Goal: Information Seeking & Learning: Understand process/instructions

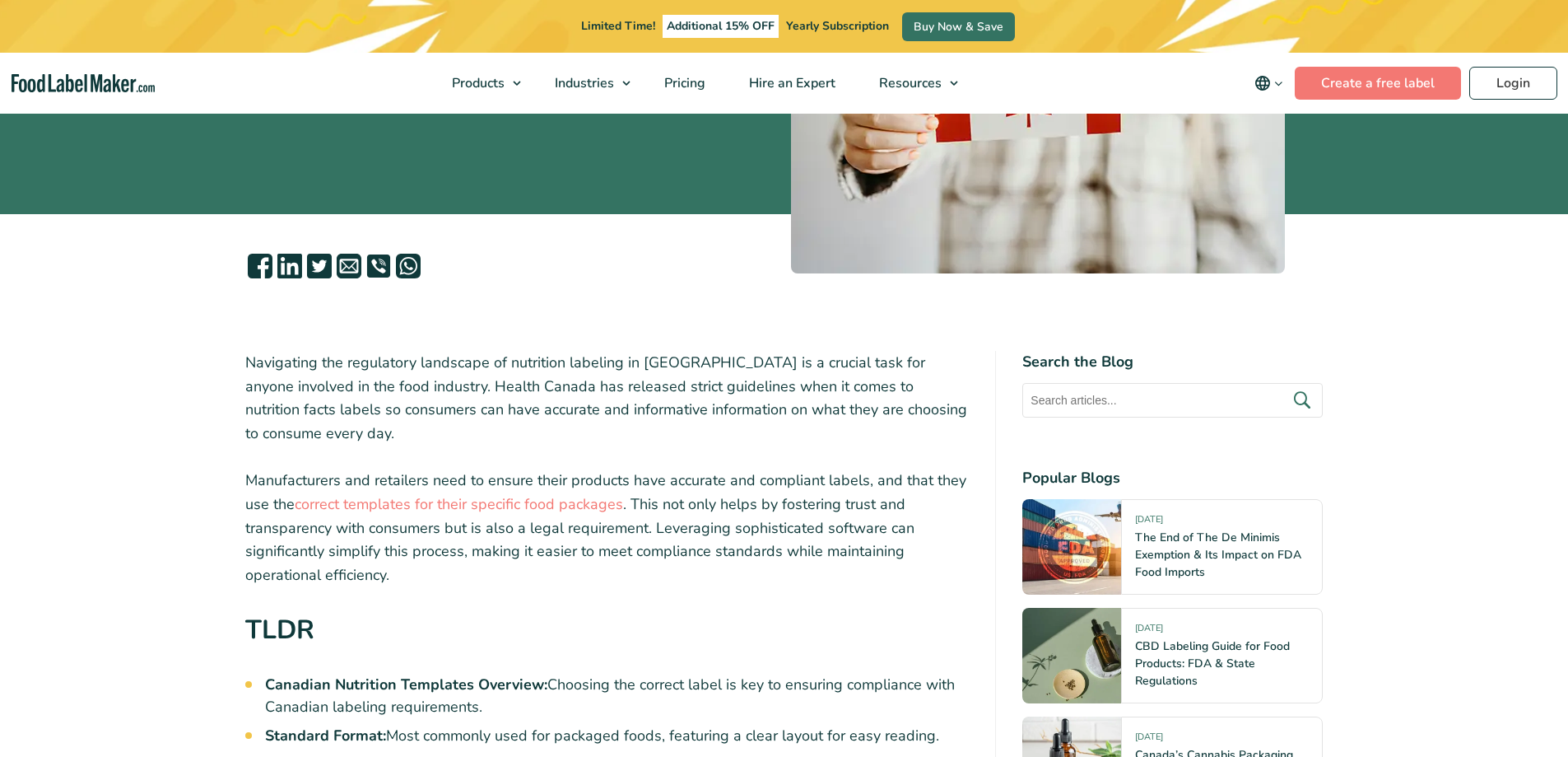
scroll to position [659, 0]
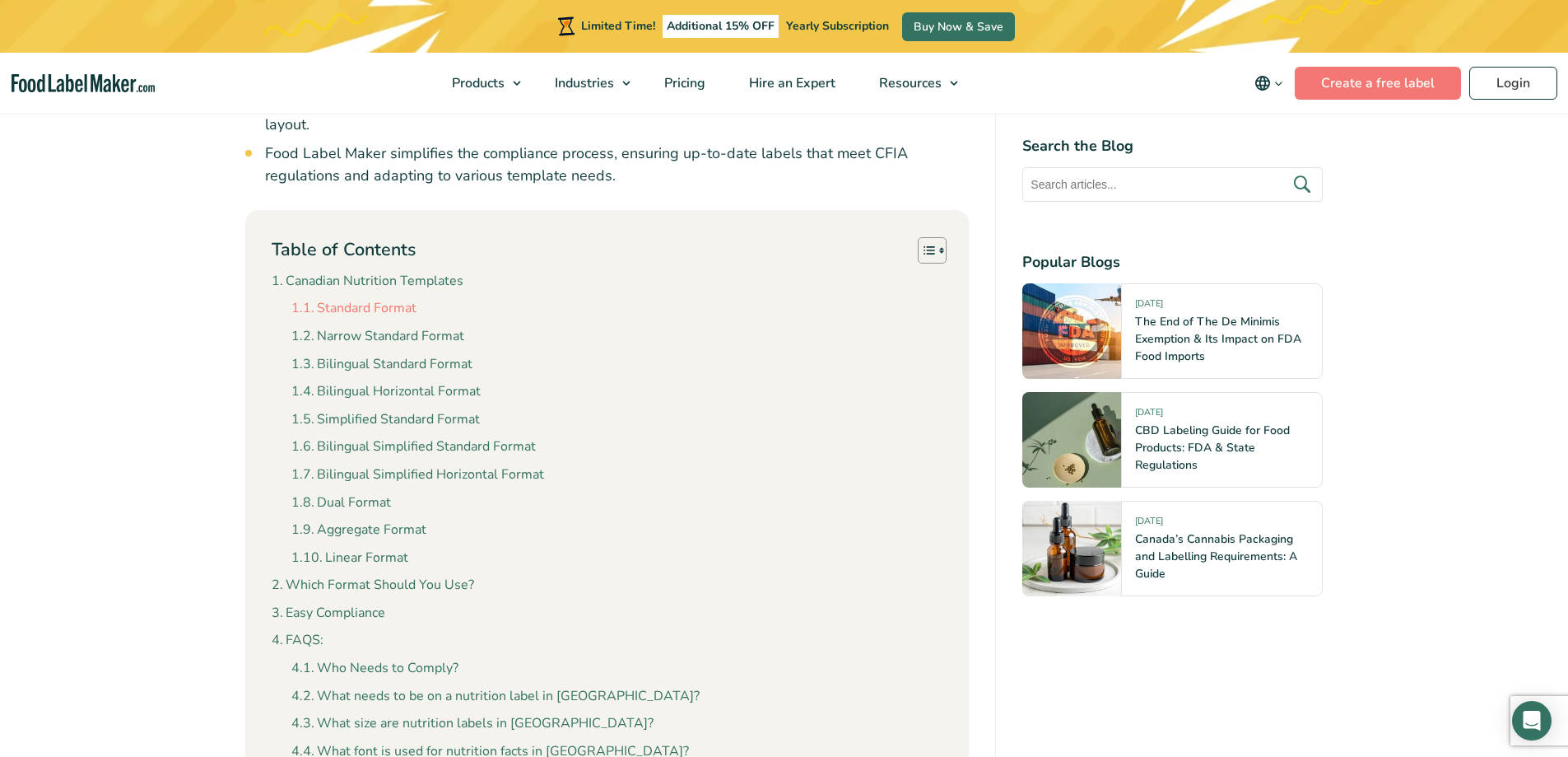
click at [383, 299] on link "Standard Format" at bounding box center [353, 309] width 125 height 21
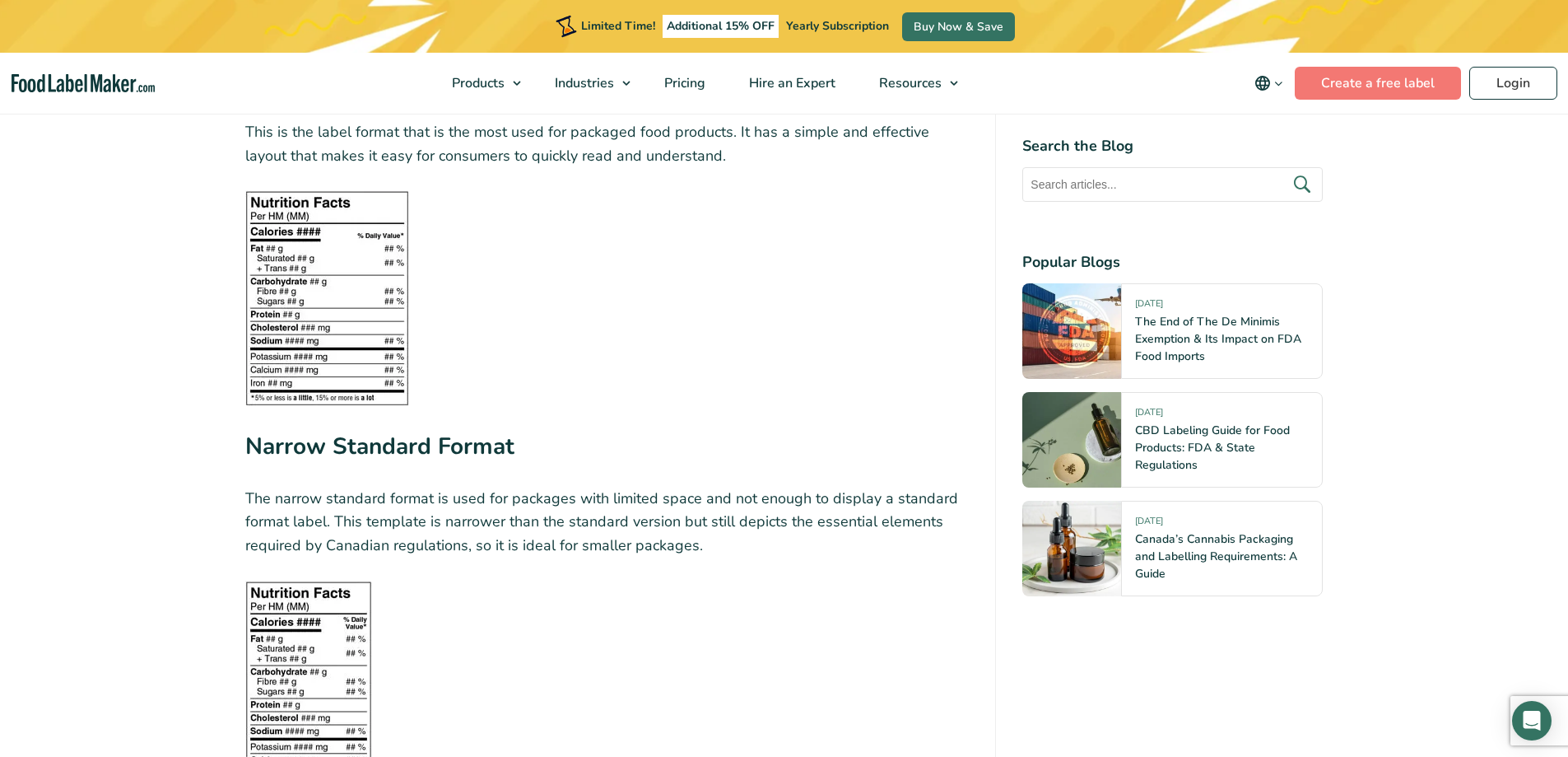
scroll to position [2415, 0]
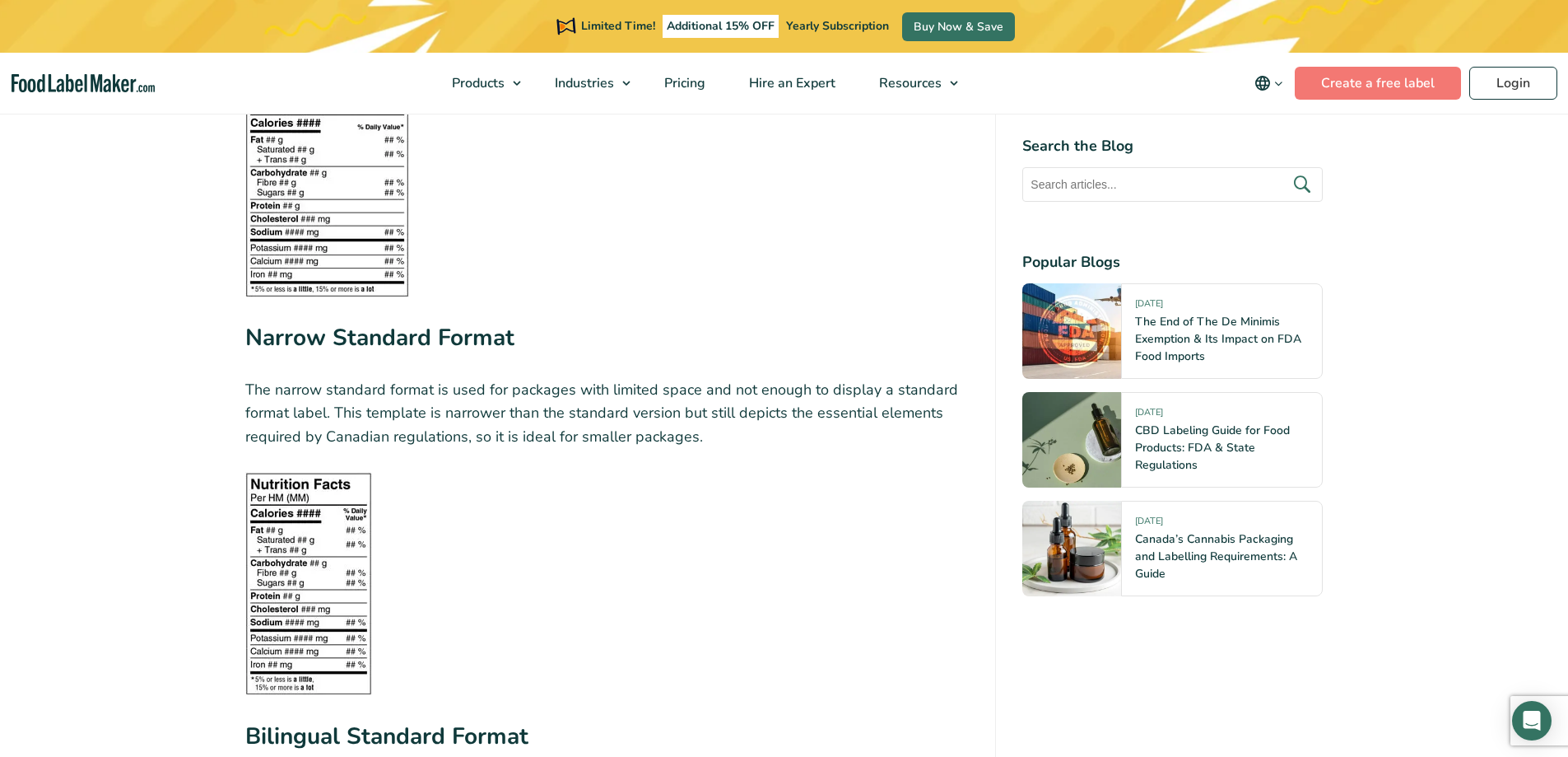
click at [364, 530] on img at bounding box center [308, 584] width 127 height 224
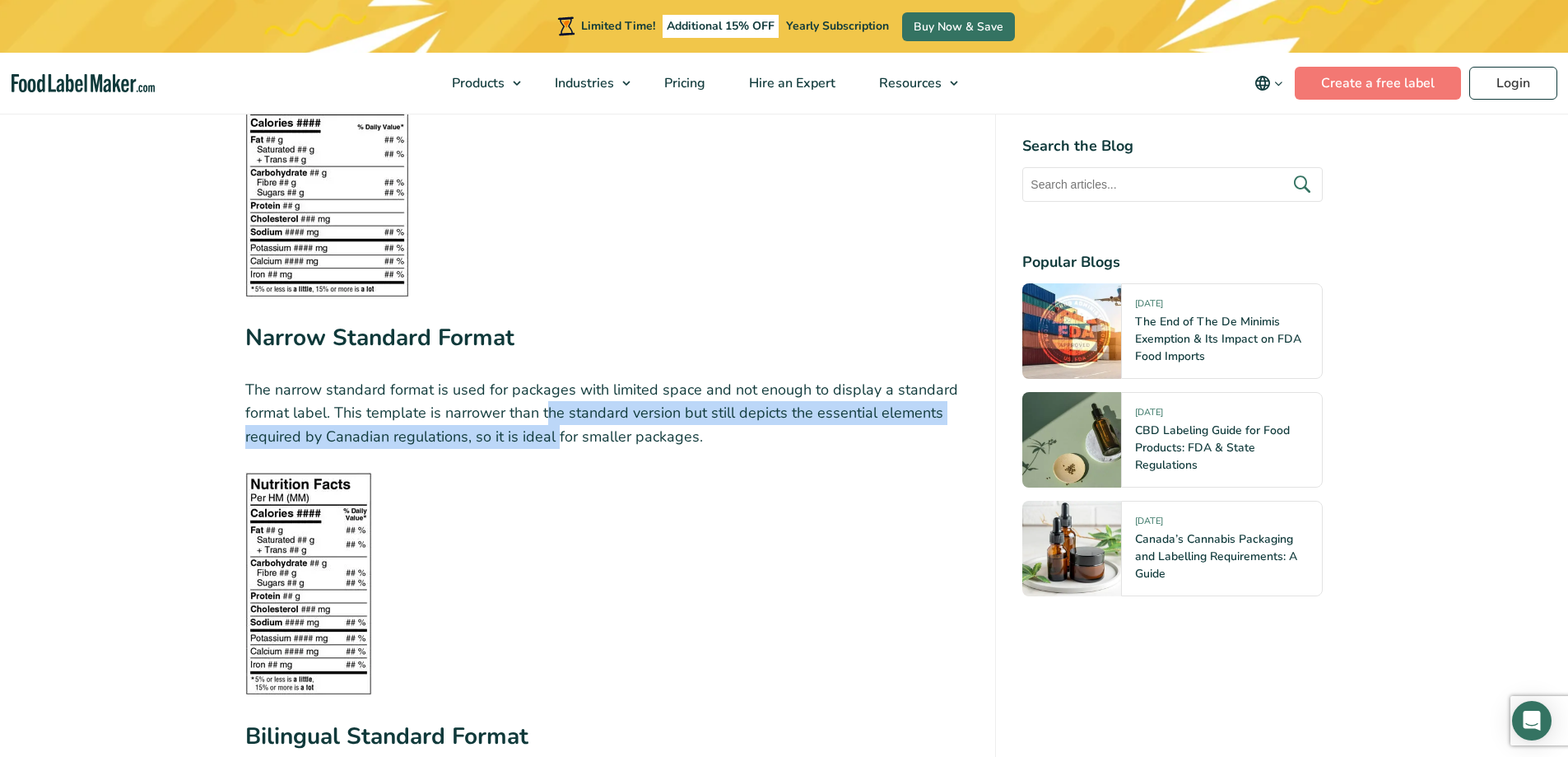
drag, startPoint x: 546, startPoint y: 387, endPoint x: 559, endPoint y: 423, distance: 38.3
click at [557, 421] on p "The narrow standard format is used for packages with limited space and not enou…" at bounding box center [608, 413] width 725 height 71
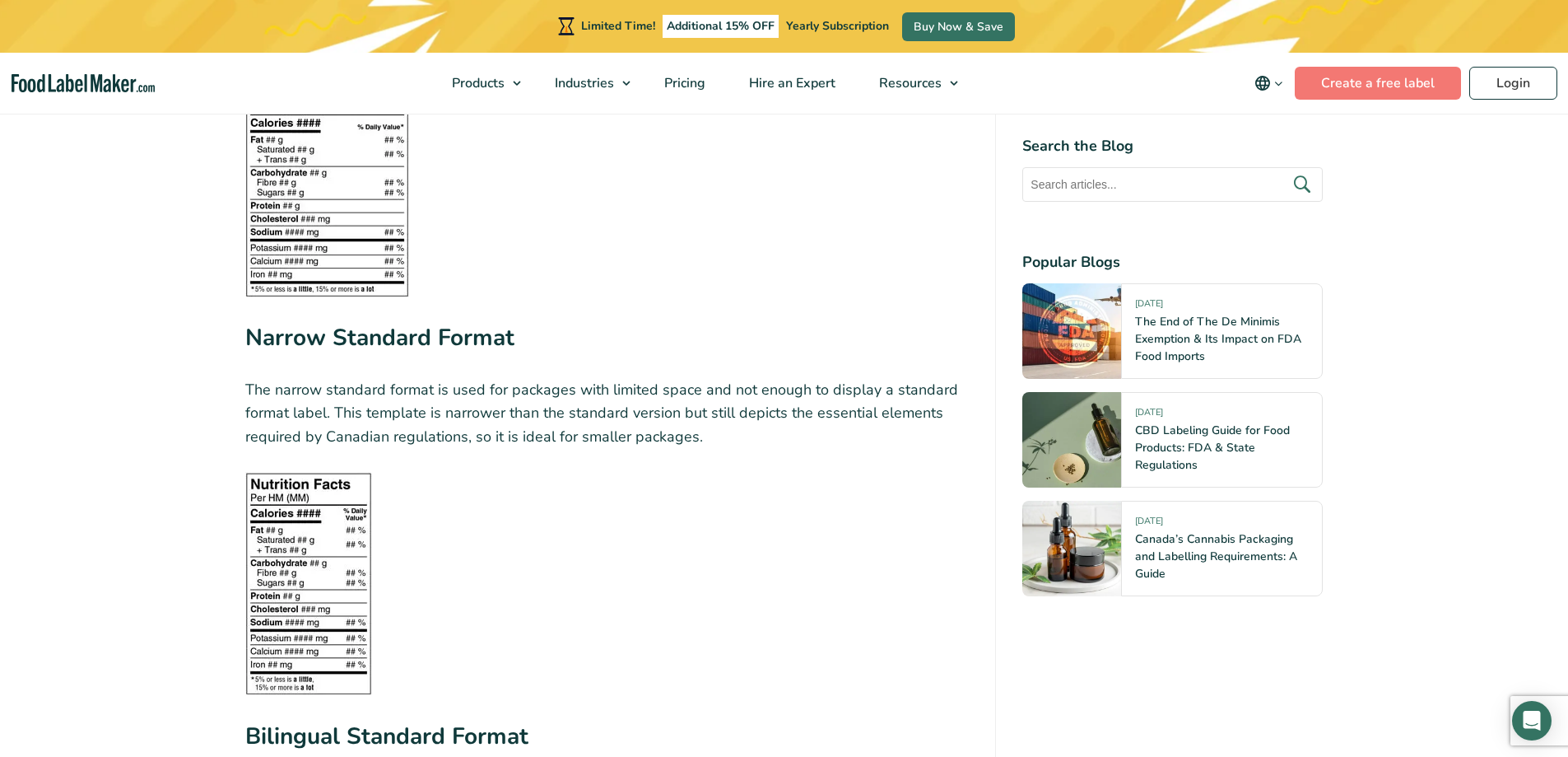
click at [563, 472] on figure at bounding box center [608, 584] width 725 height 224
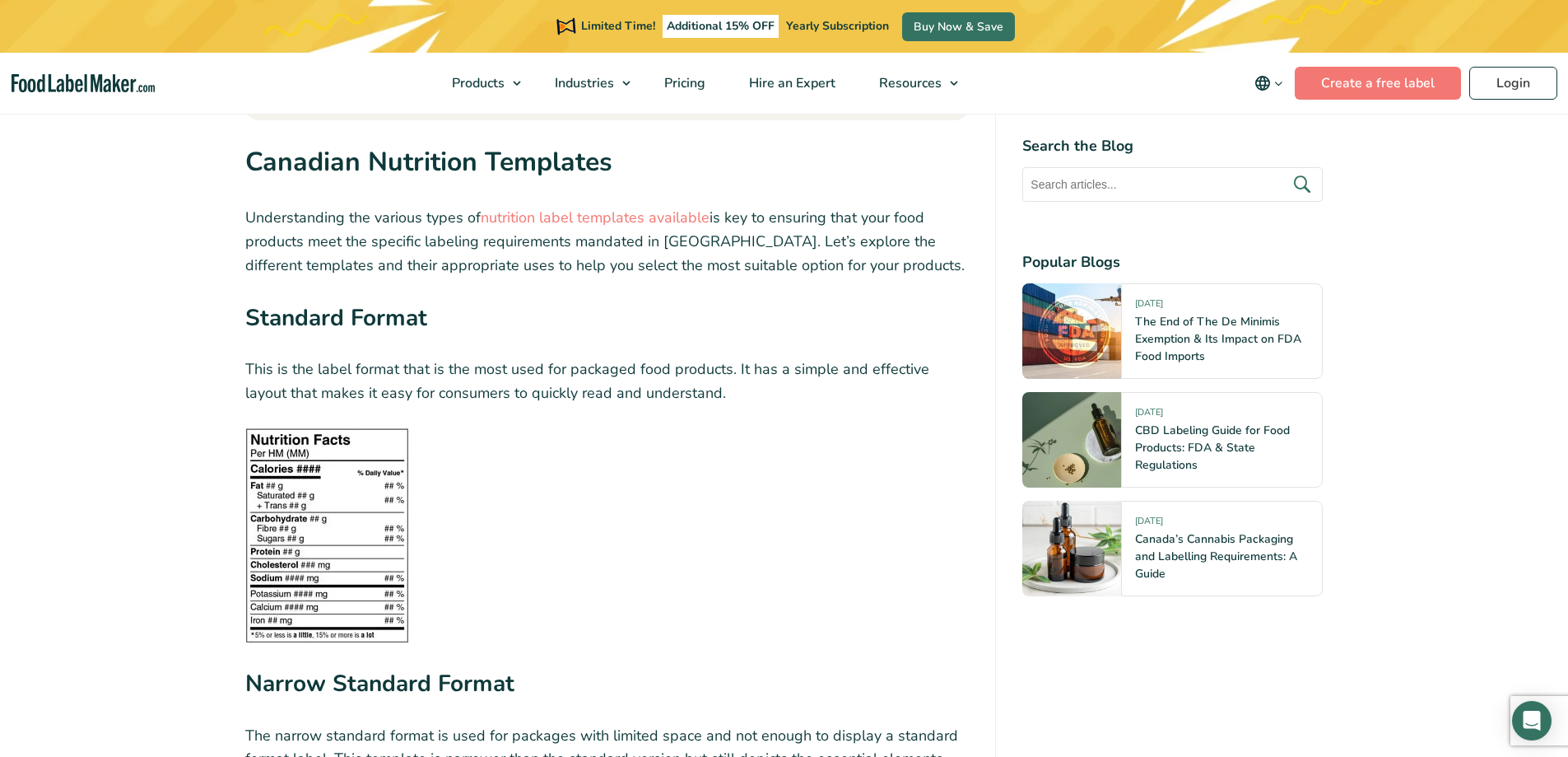
scroll to position [1920, 0]
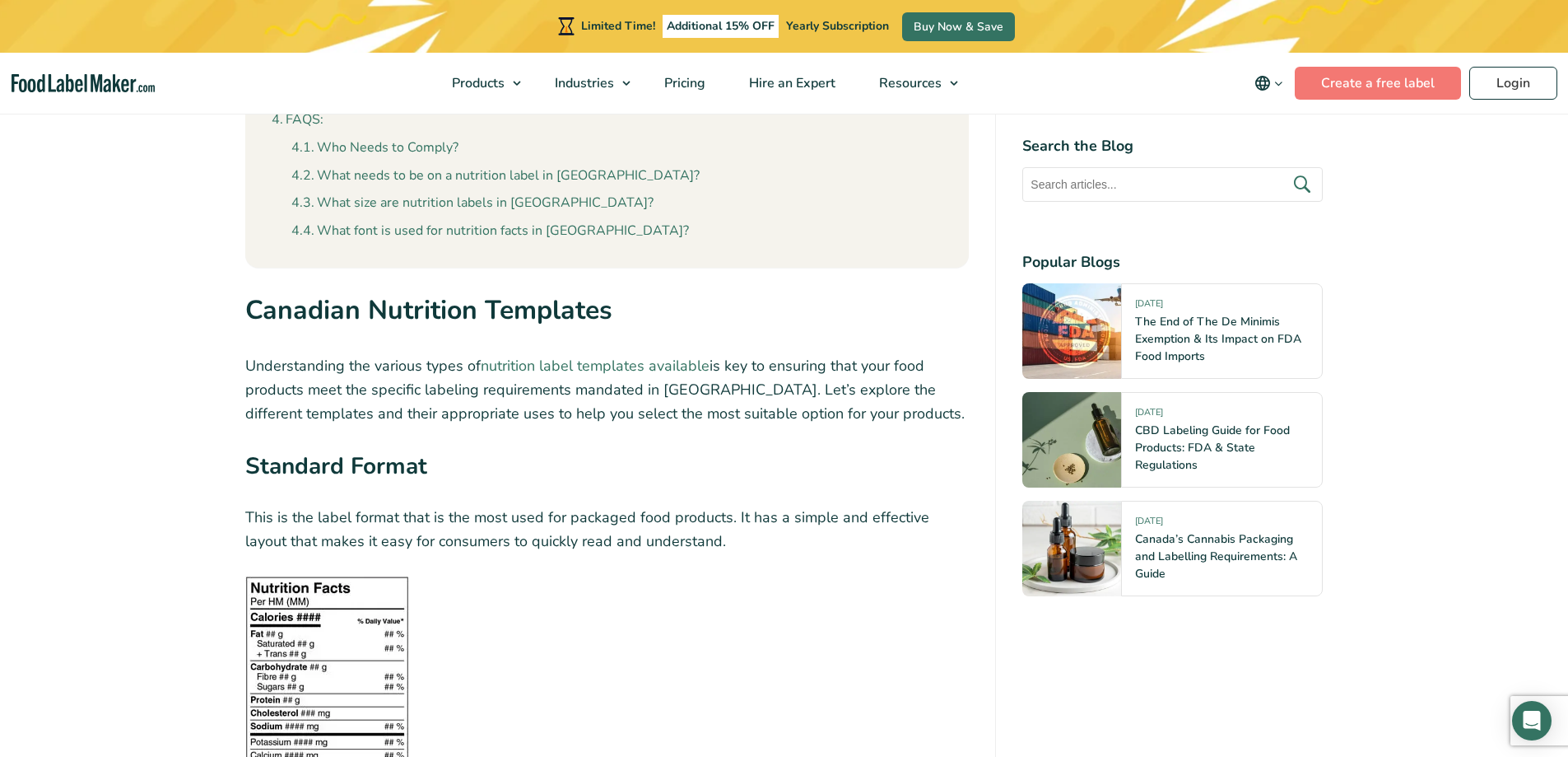
click at [565, 356] on link "nutrition label templates available" at bounding box center [595, 366] width 229 height 20
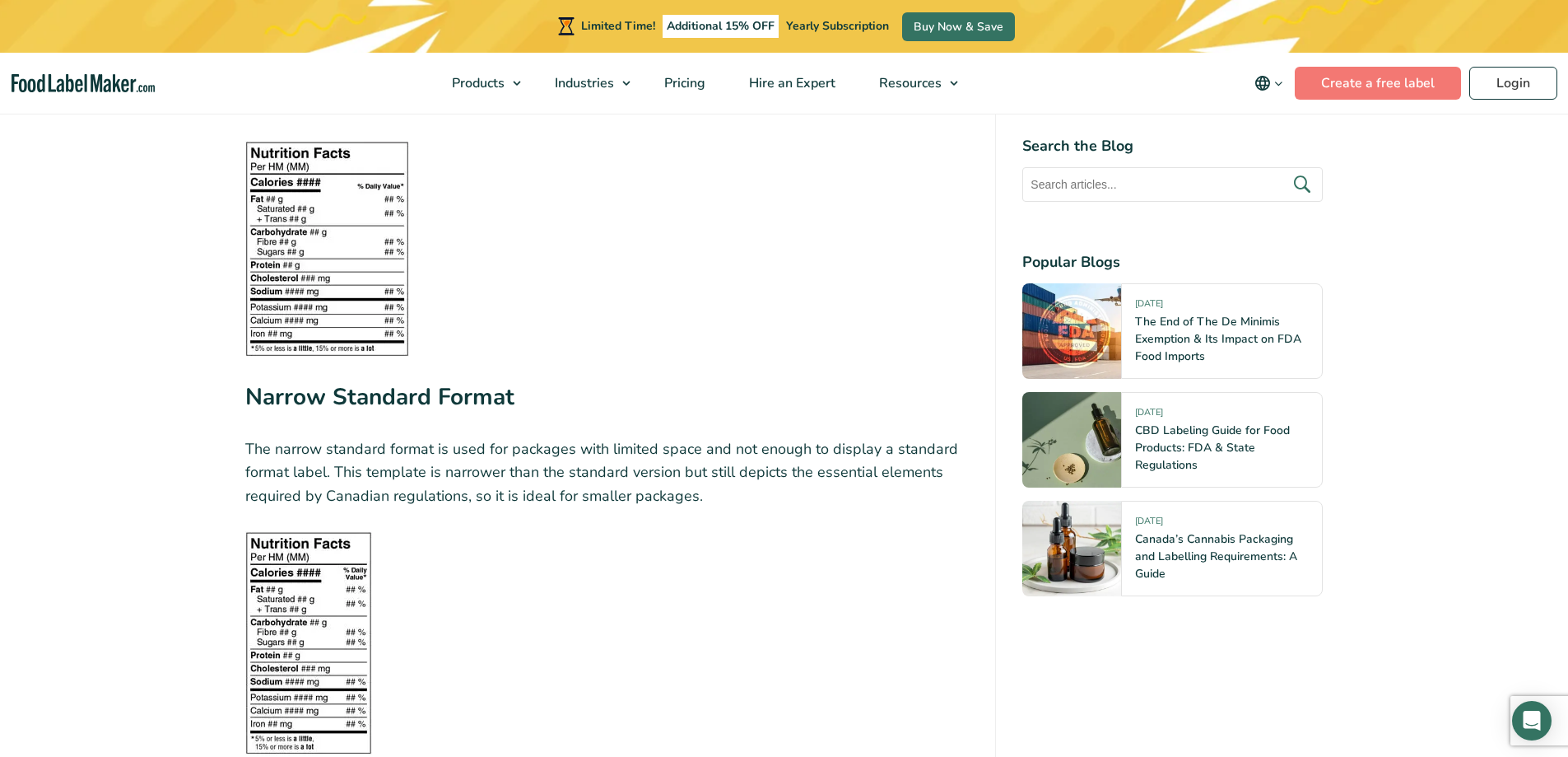
scroll to position [2498, 0]
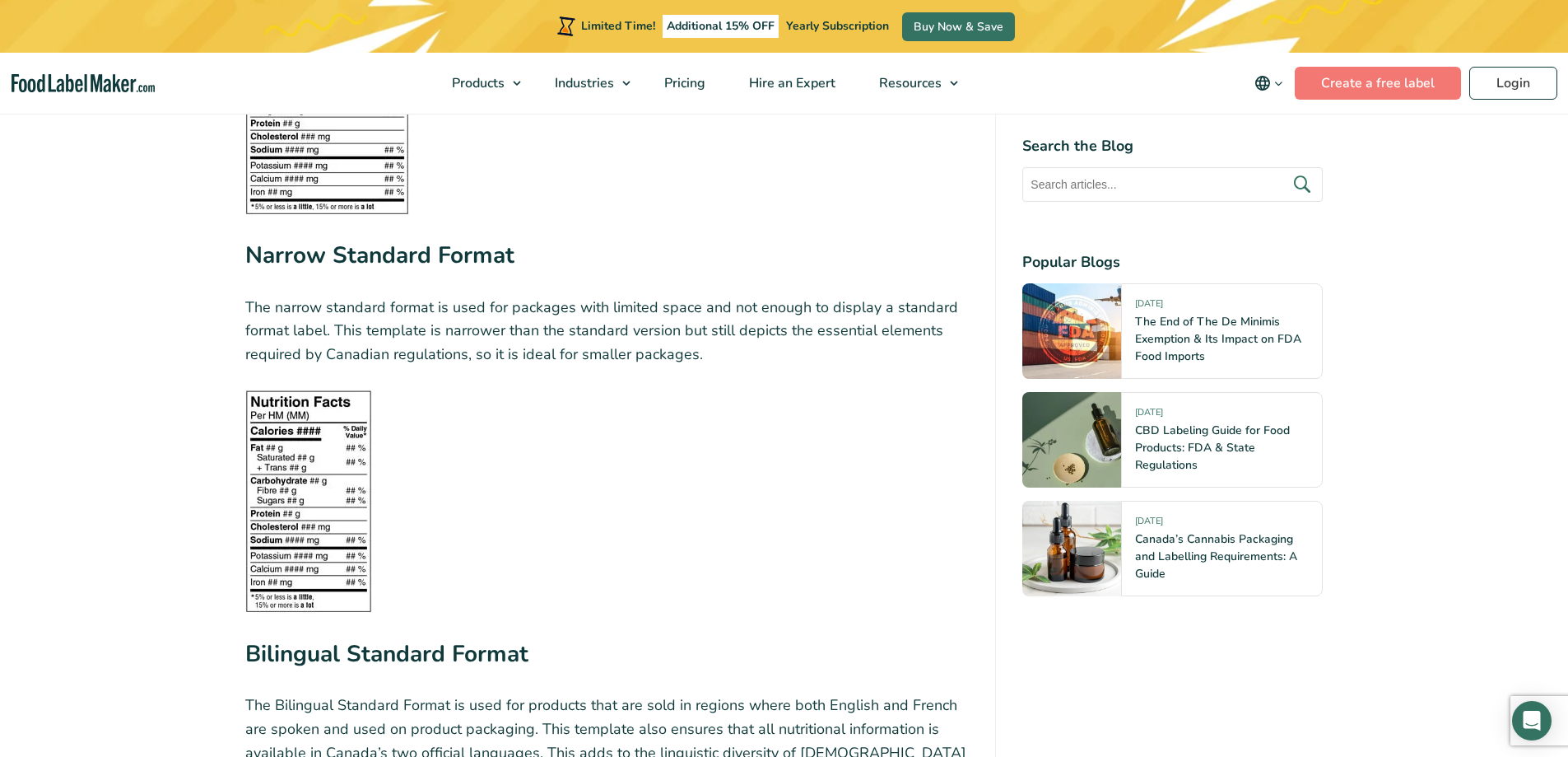
click at [662, 486] on figure at bounding box center [608, 501] width 725 height 224
click at [350, 458] on img at bounding box center [308, 501] width 127 height 224
click at [346, 441] on img at bounding box center [308, 501] width 127 height 224
drag, startPoint x: 346, startPoint y: 441, endPoint x: 231, endPoint y: 359, distance: 141.2
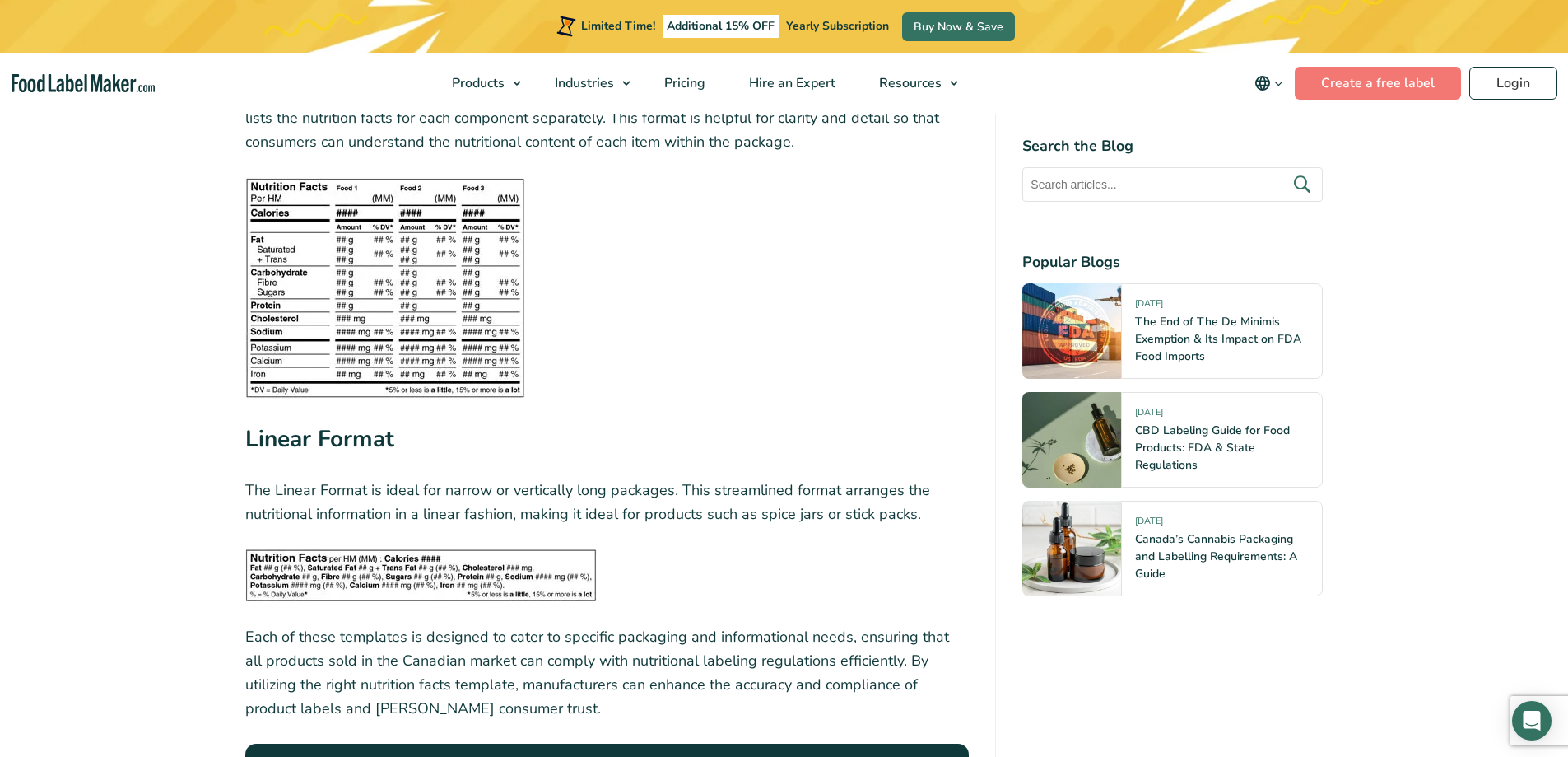
scroll to position [5298, 0]
